Goal: Task Accomplishment & Management: Manage account settings

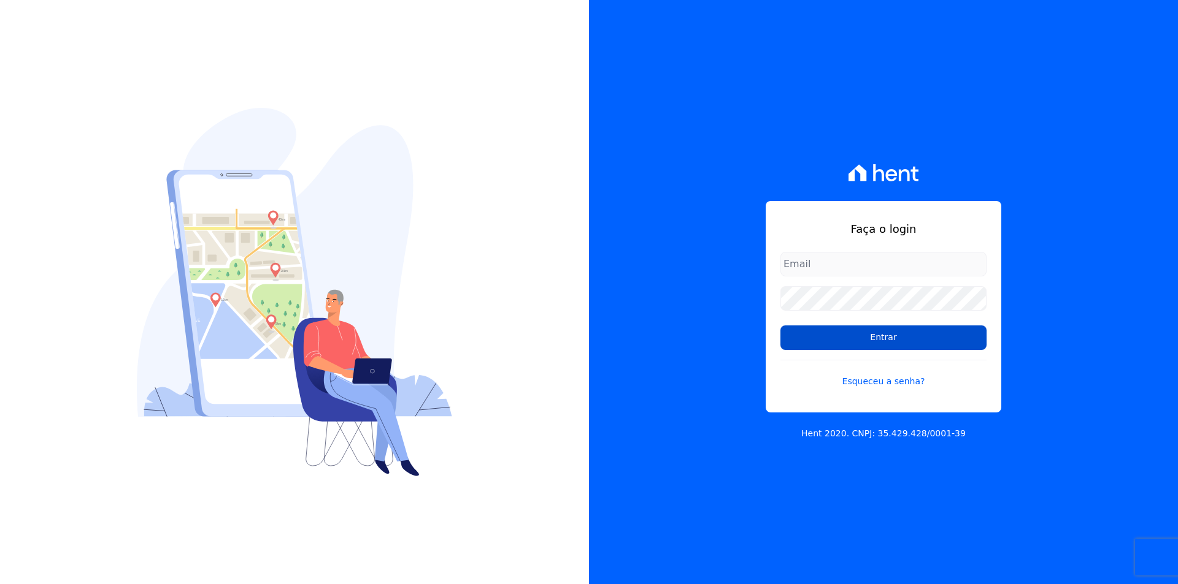
type input "[EMAIL_ADDRESS][DOMAIN_NAME]"
click at [915, 335] on input "Entrar" at bounding box center [883, 338] width 206 height 25
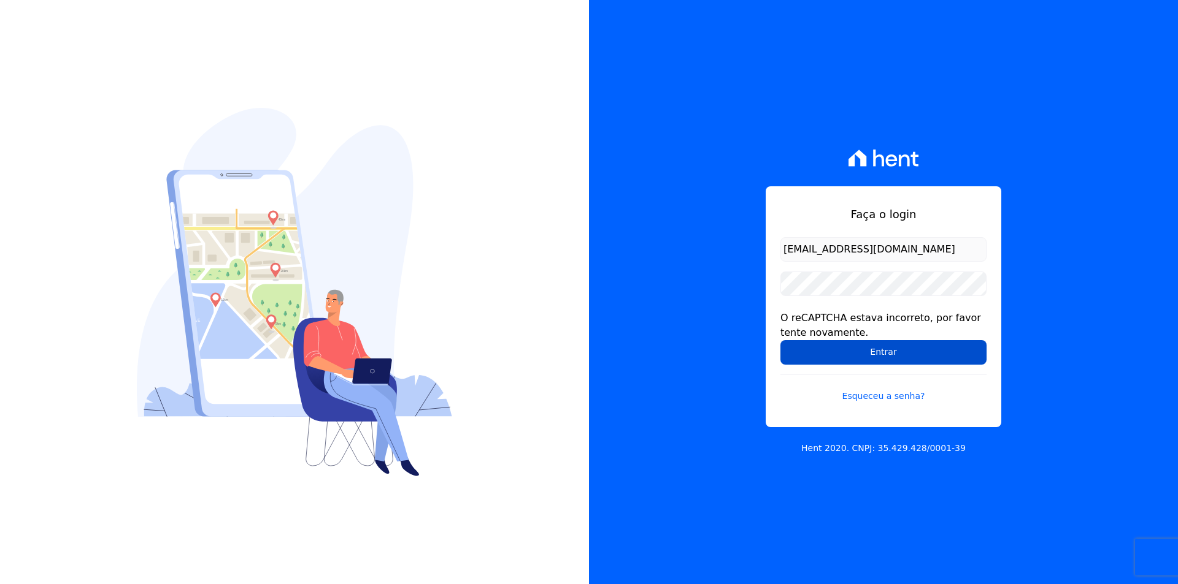
click at [809, 347] on input "Entrar" at bounding box center [883, 352] width 206 height 25
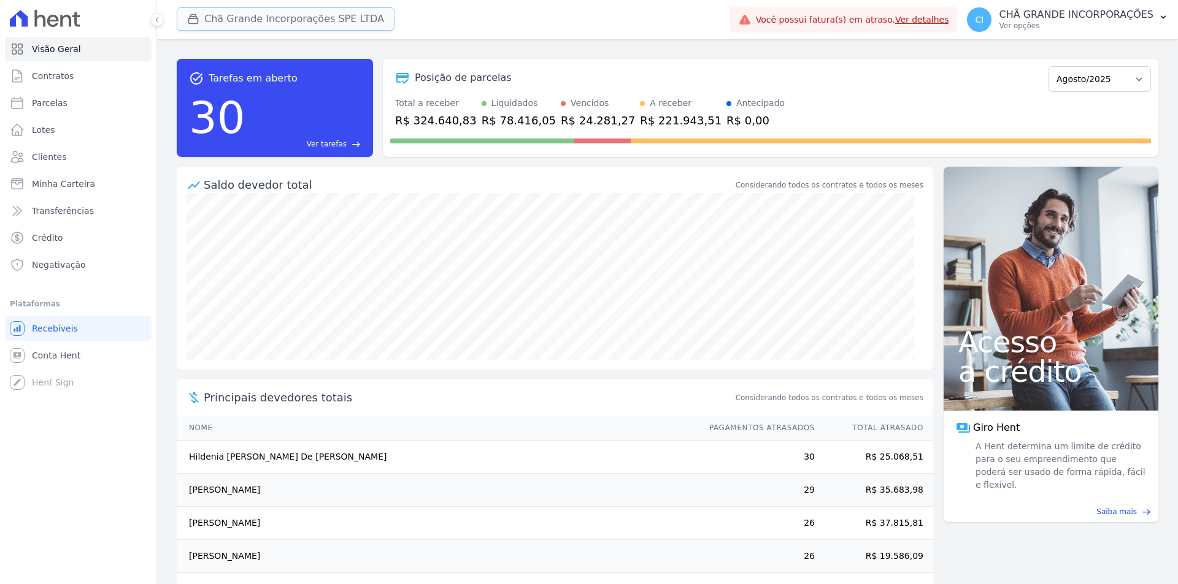
click at [226, 15] on button "Chã Grande Incorporações SPE LTDA" at bounding box center [286, 18] width 218 height 23
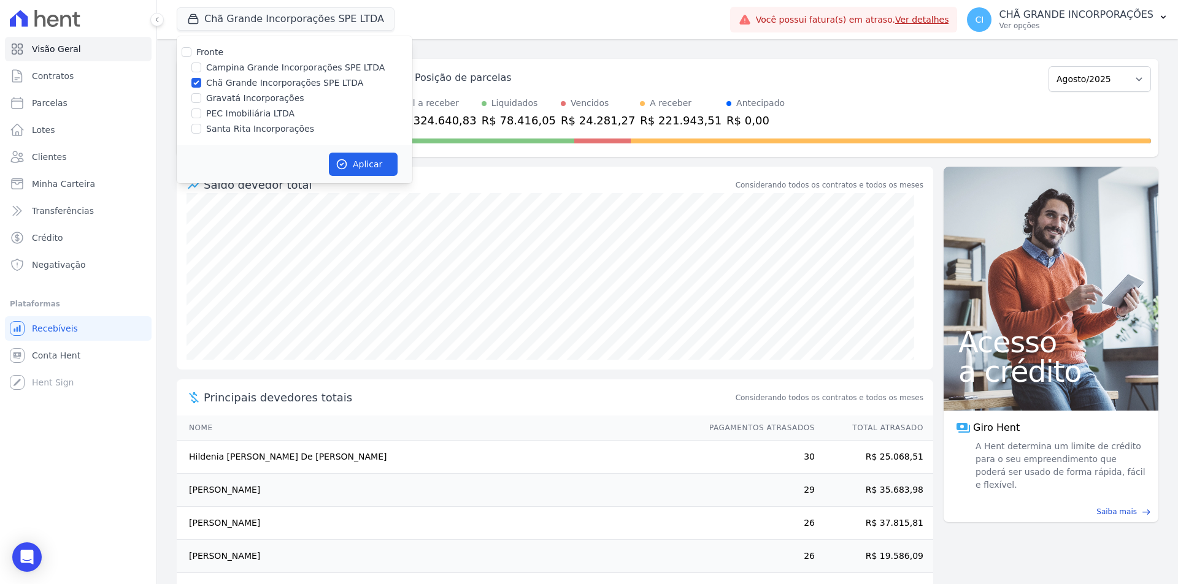
click at [201, 102] on div at bounding box center [196, 98] width 10 height 12
click at [199, 96] on input "Gravatá Incorporações" at bounding box center [196, 98] width 10 height 10
checkbox input "true"
click at [199, 80] on input "Chã Grande Incorporações SPE LTDA" at bounding box center [196, 83] width 10 height 10
checkbox input "false"
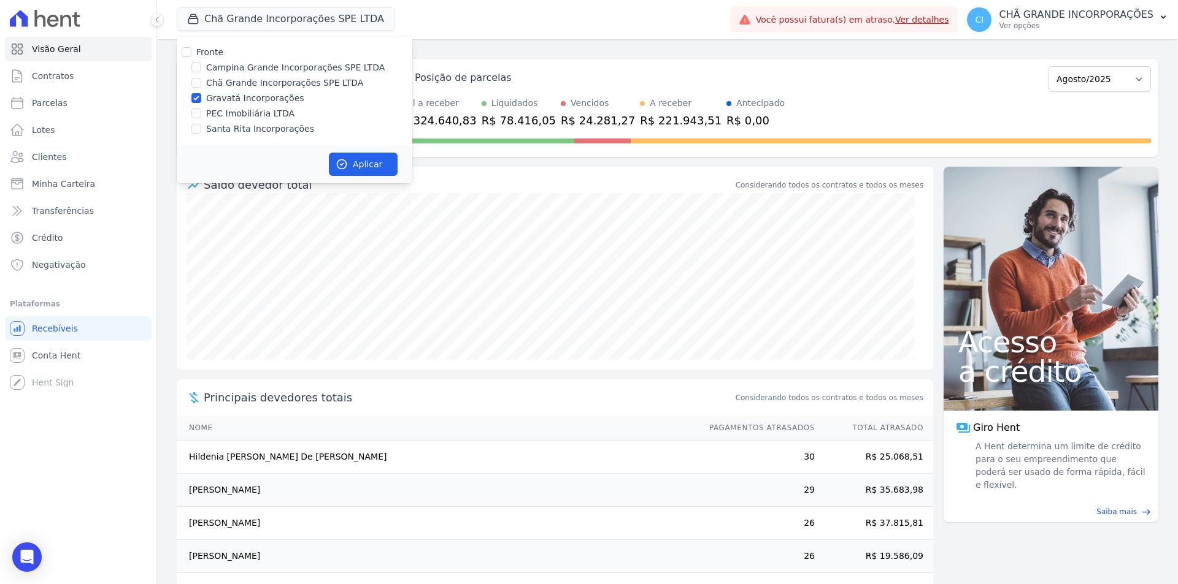
click at [343, 150] on div "Aplicar" at bounding box center [295, 164] width 236 height 38
click at [343, 160] on icon "button" at bounding box center [341, 164] width 9 height 9
click at [56, 103] on span "Parcelas" at bounding box center [50, 103] width 36 height 12
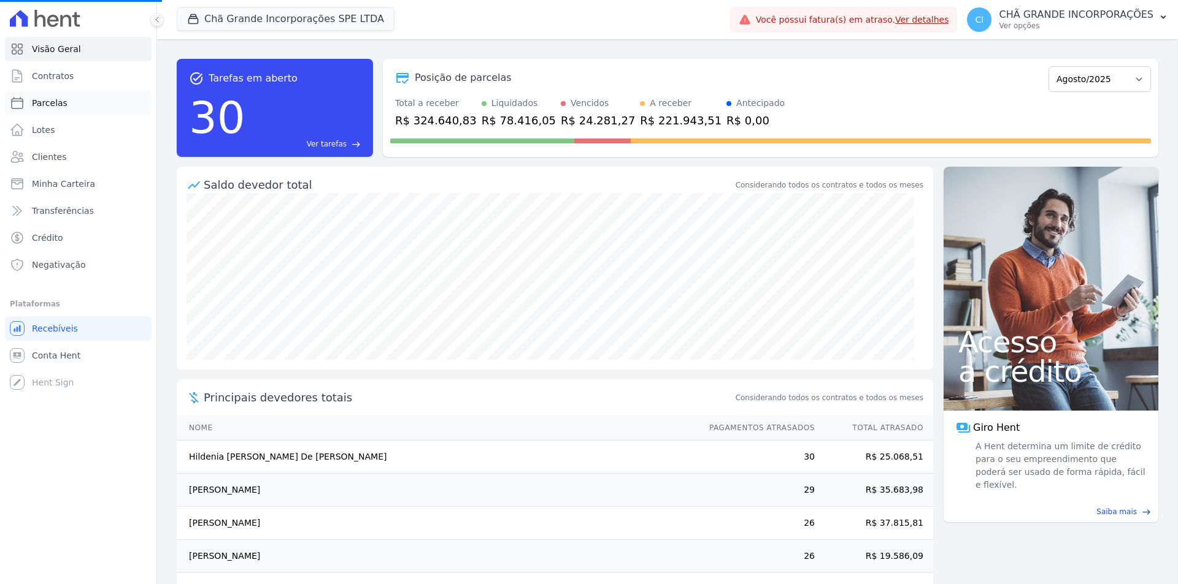
select select
